Goal: Find specific page/section: Find specific page/section

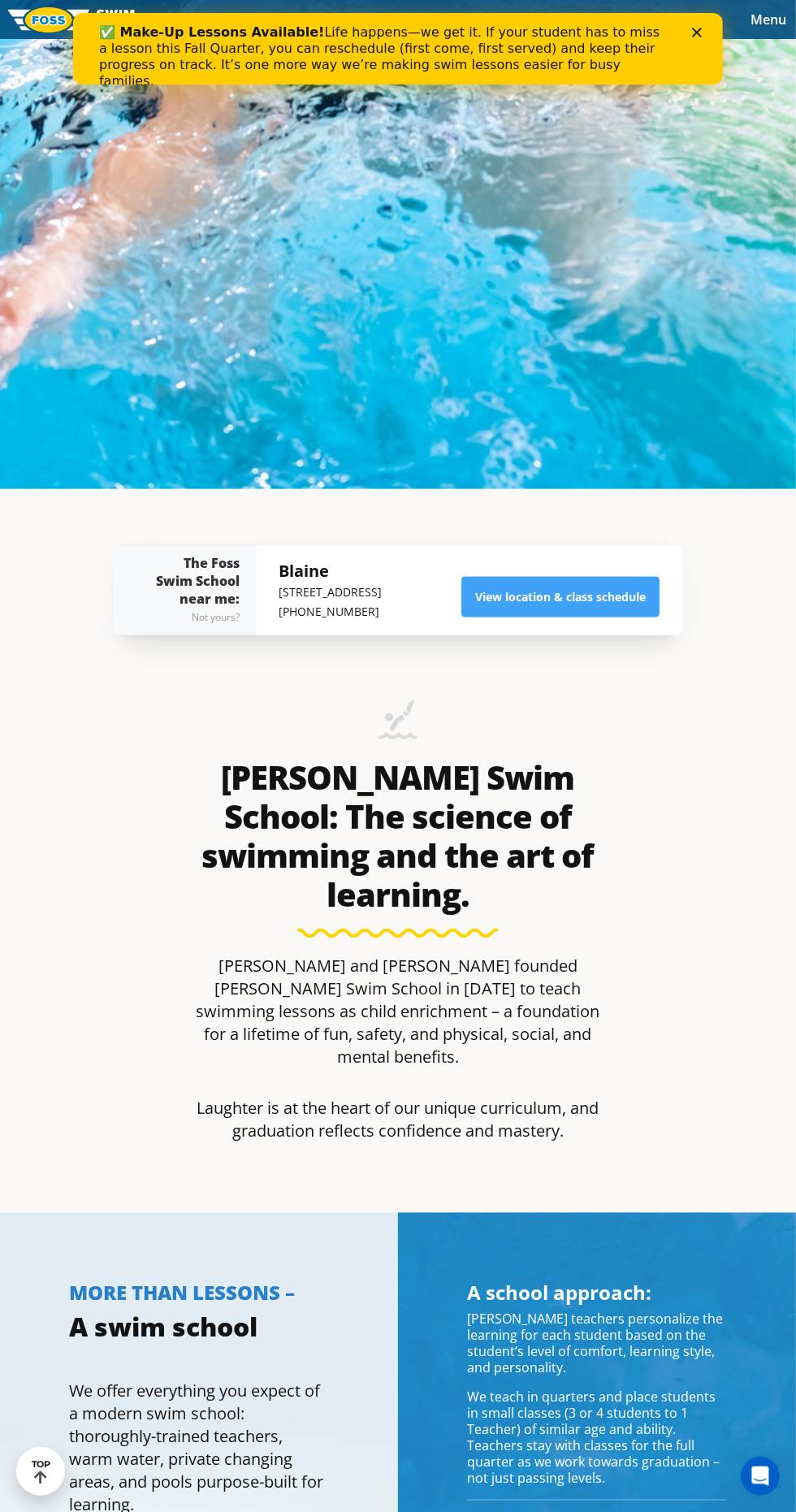
scroll to position [1030, 0]
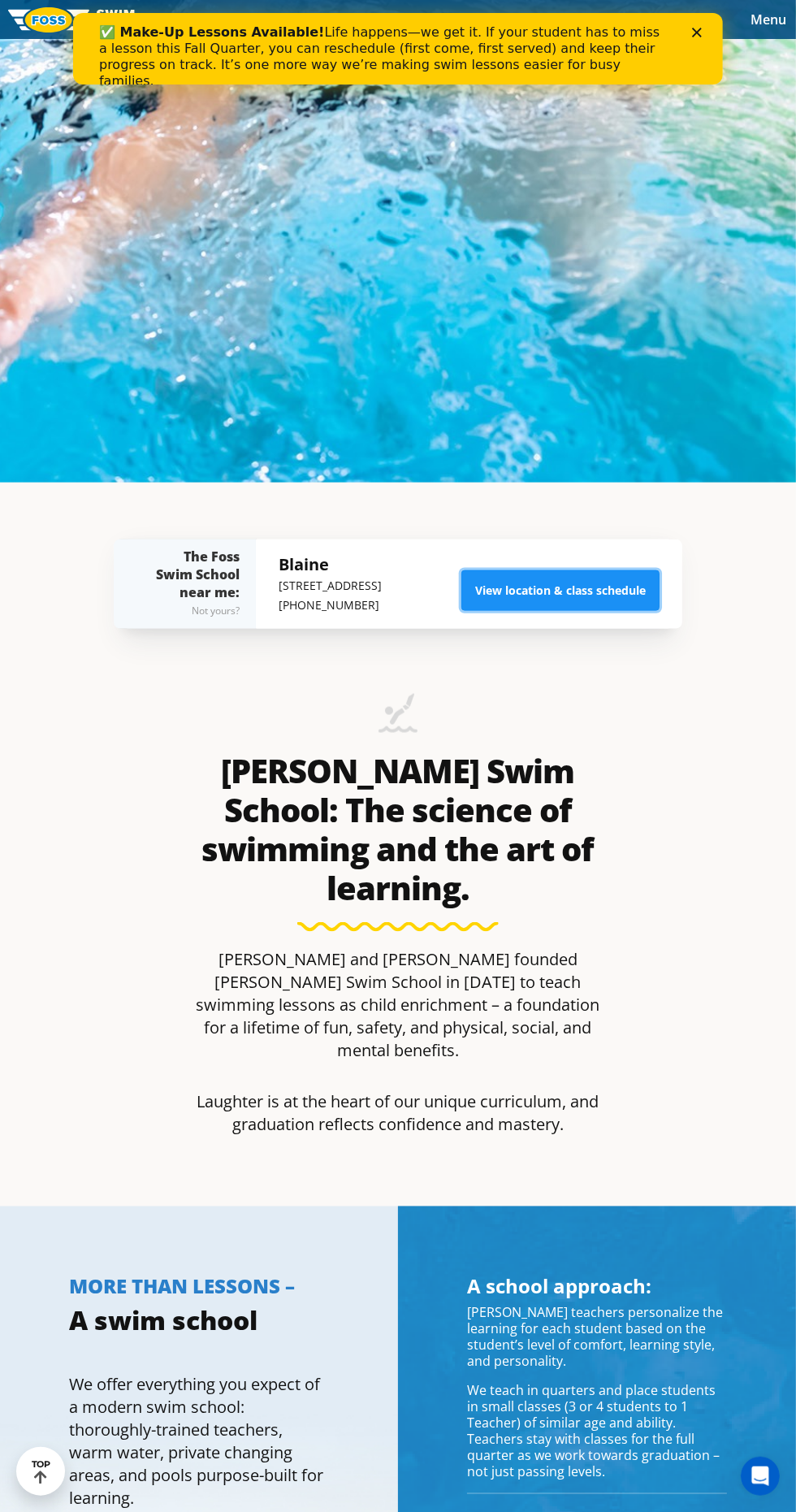
click at [528, 611] on link "View location & class schedule" at bounding box center [560, 591] width 198 height 41
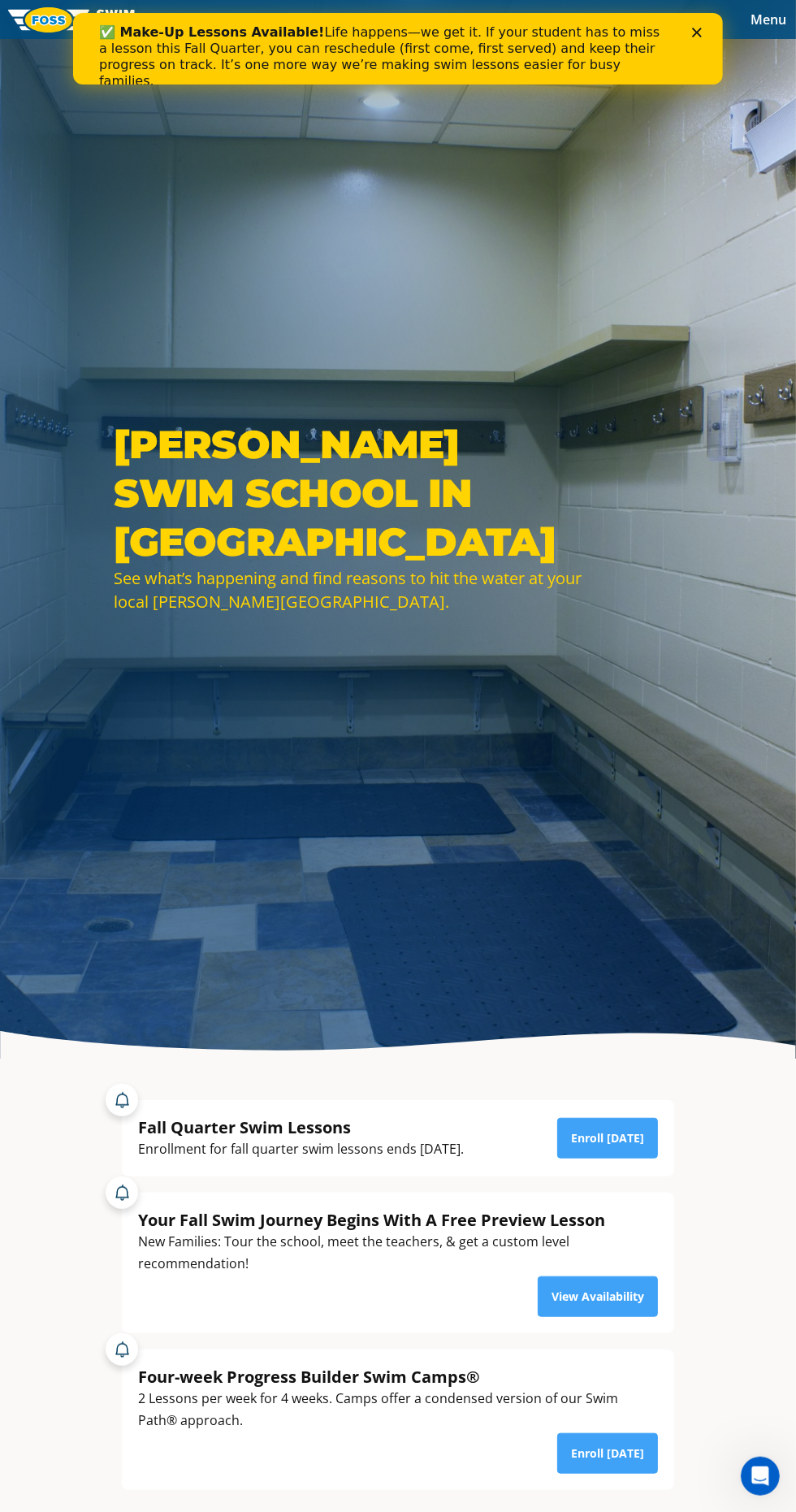
click at [765, 18] on span "Menu" at bounding box center [768, 19] width 36 height 18
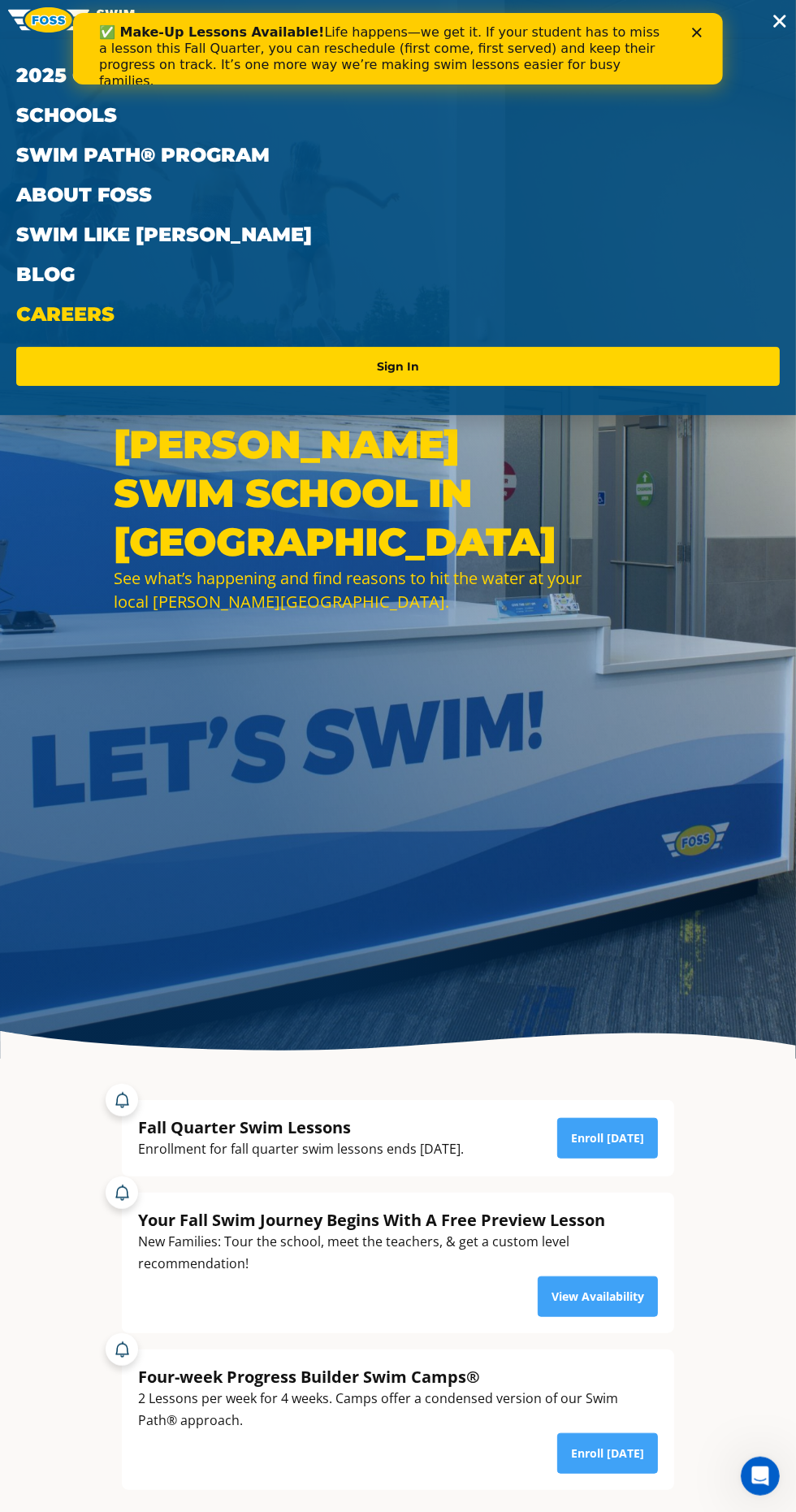
click at [425, 325] on link "Careers" at bounding box center [398, 314] width 764 height 40
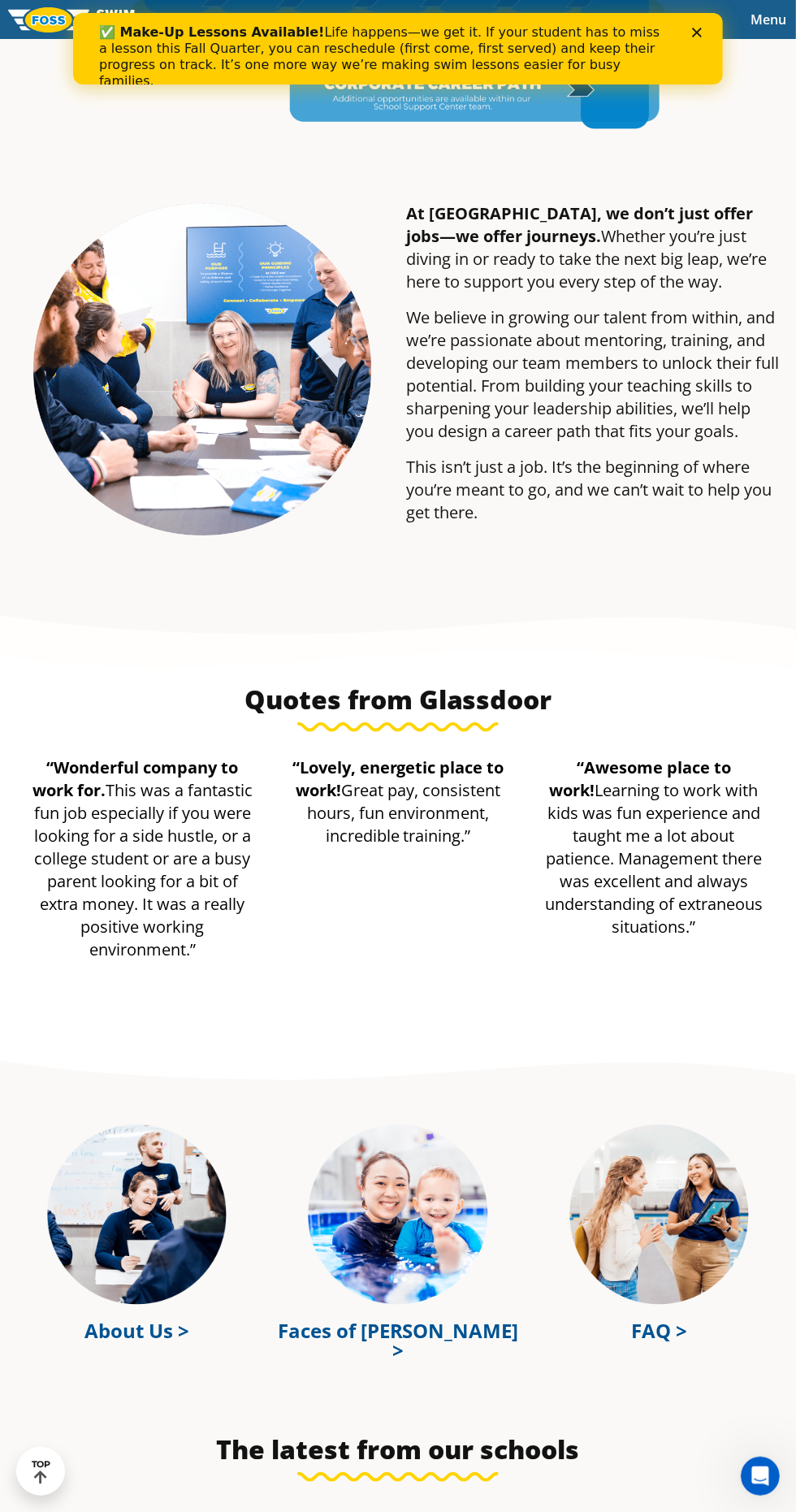
scroll to position [4011, 0]
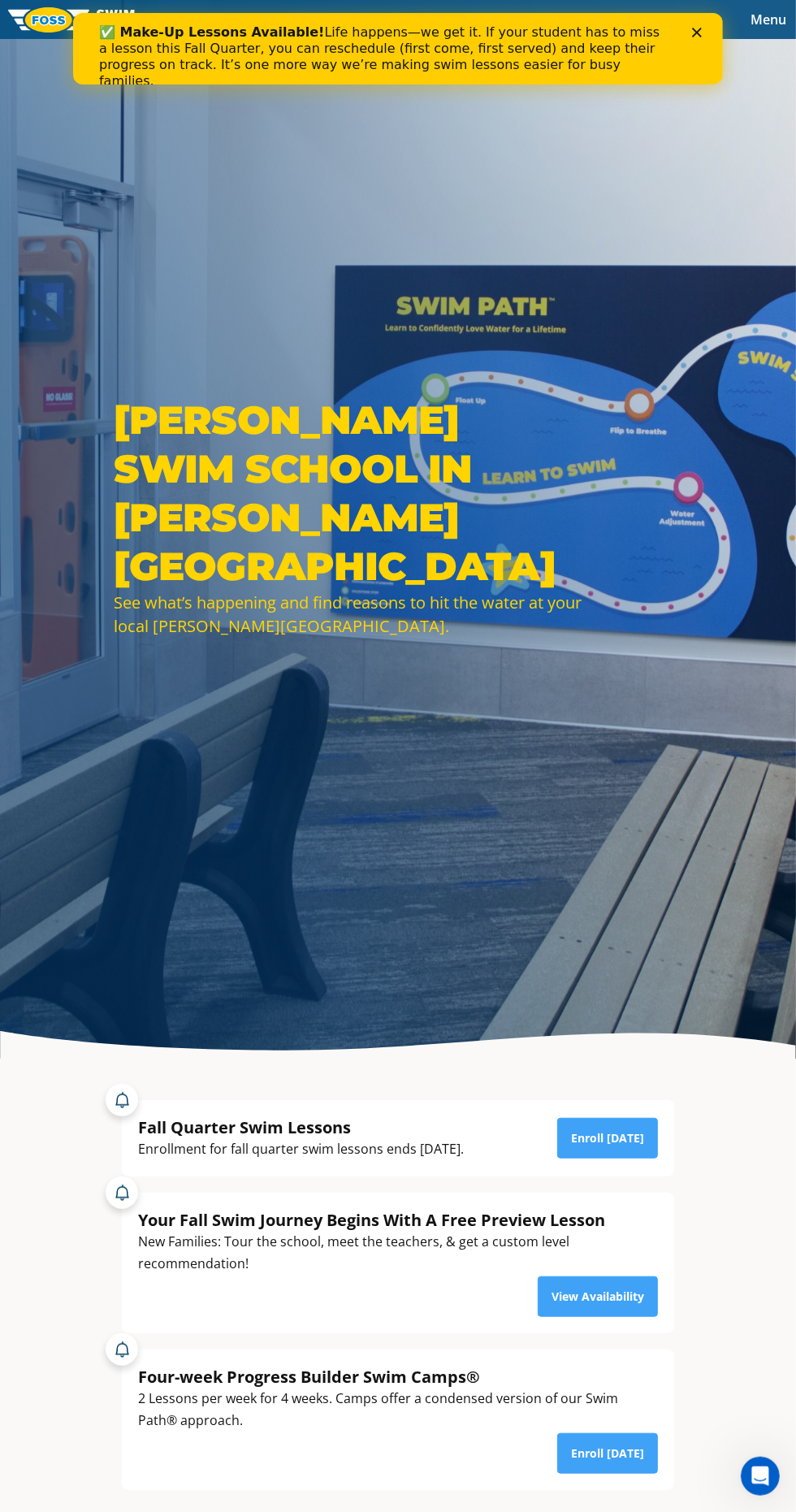
click at [695, 37] on icon "Close" at bounding box center [696, 31] width 9 height 9
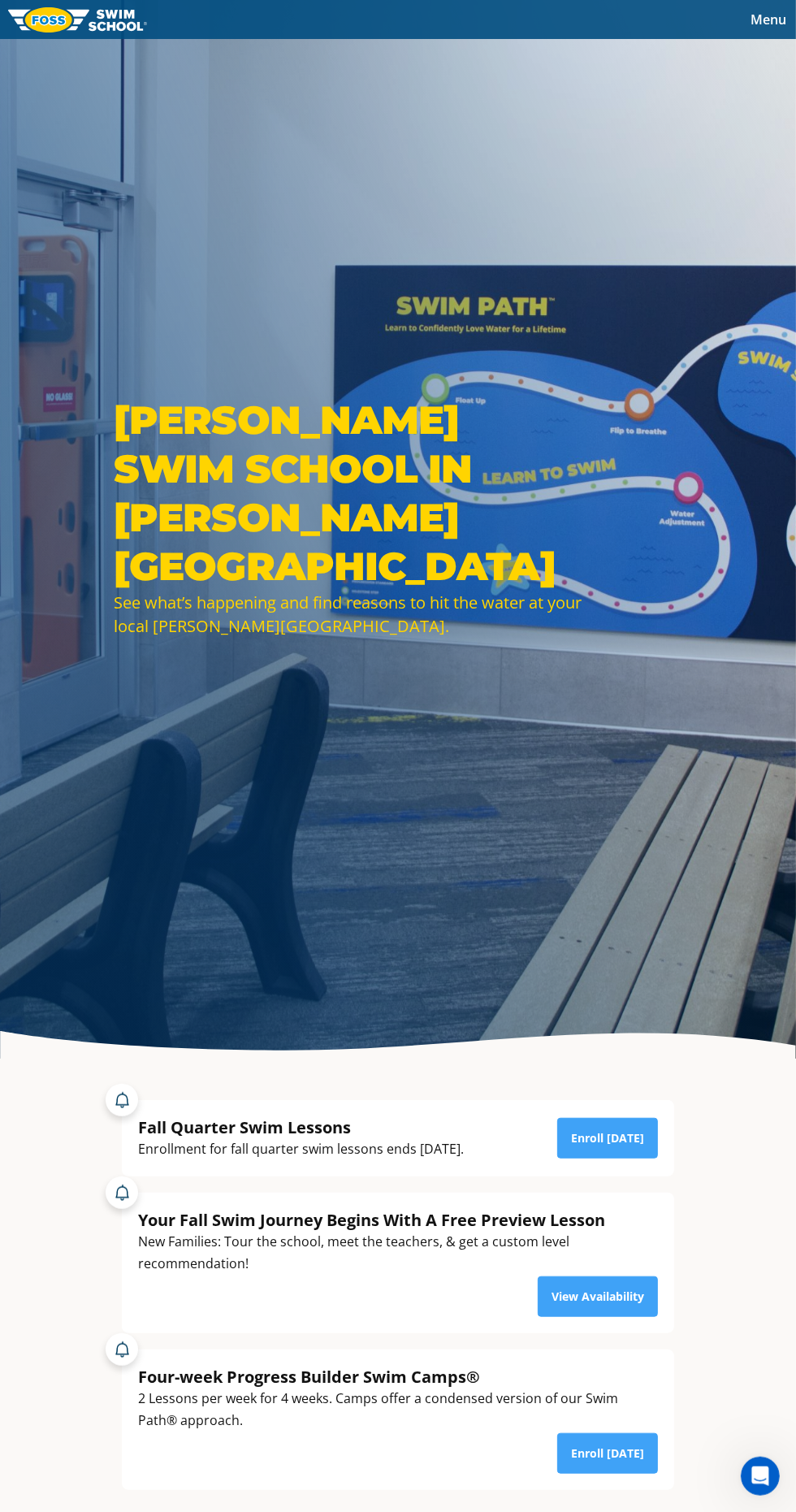
click at [748, 23] on button "Menu" at bounding box center [768, 20] width 55 height 25
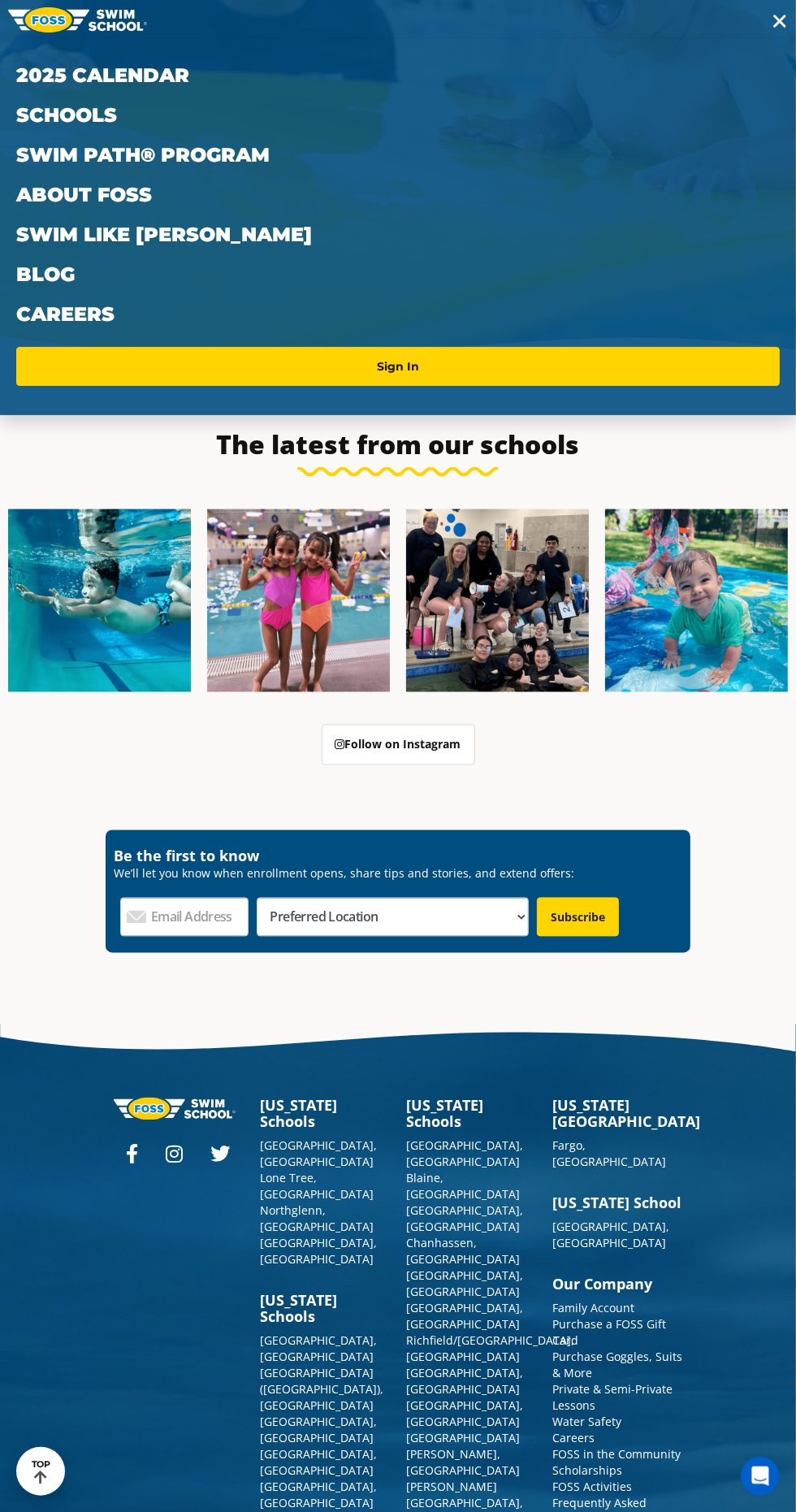
scroll to position [5703, 0]
